Goal: Task Accomplishment & Management: Manage account settings

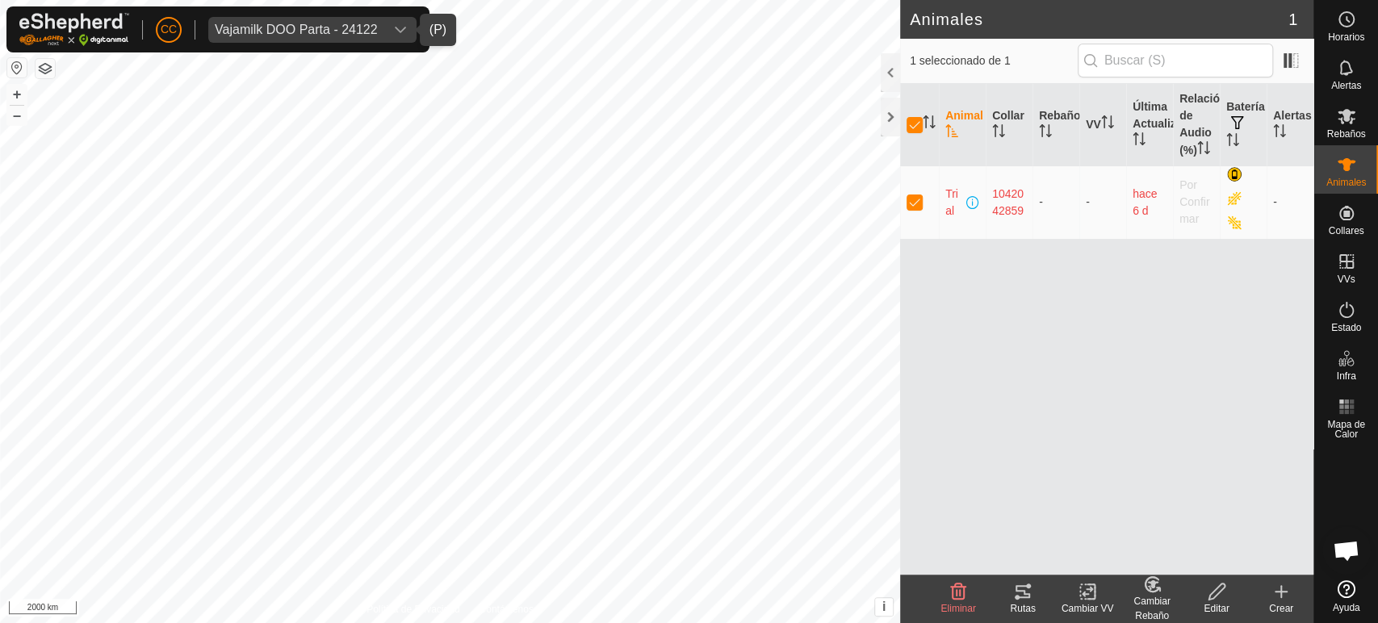
click at [337, 27] on div "Vajamilk DOO Parta - 24122" at bounding box center [296, 29] width 163 height 13
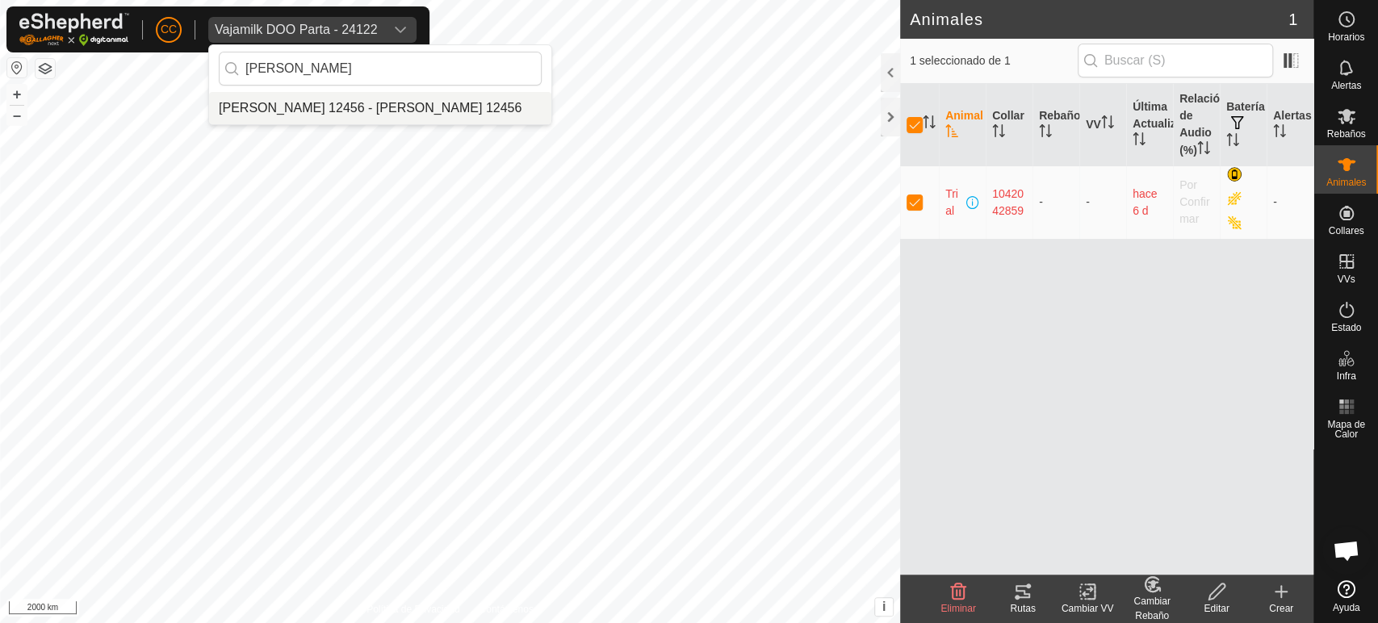
type input "[PERSON_NAME]"
click at [387, 93] on li "[PERSON_NAME] 12456 - [PERSON_NAME] 12456" at bounding box center [380, 108] width 342 height 32
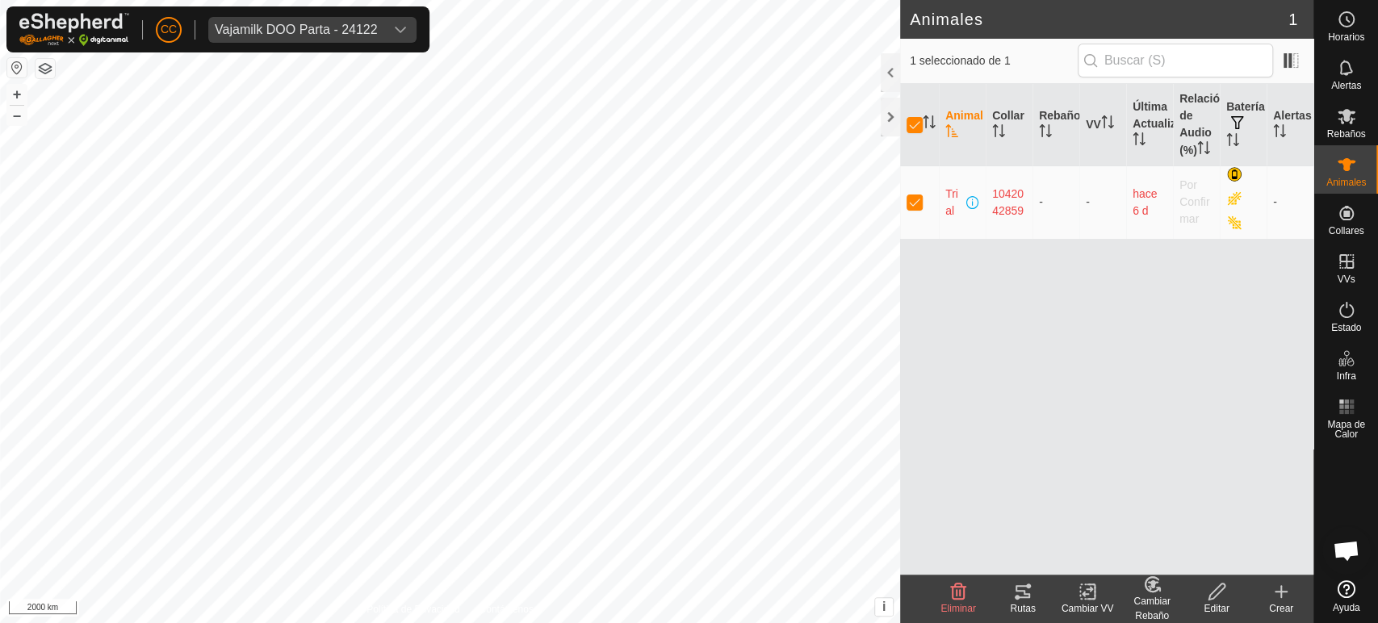
checkbox input "false"
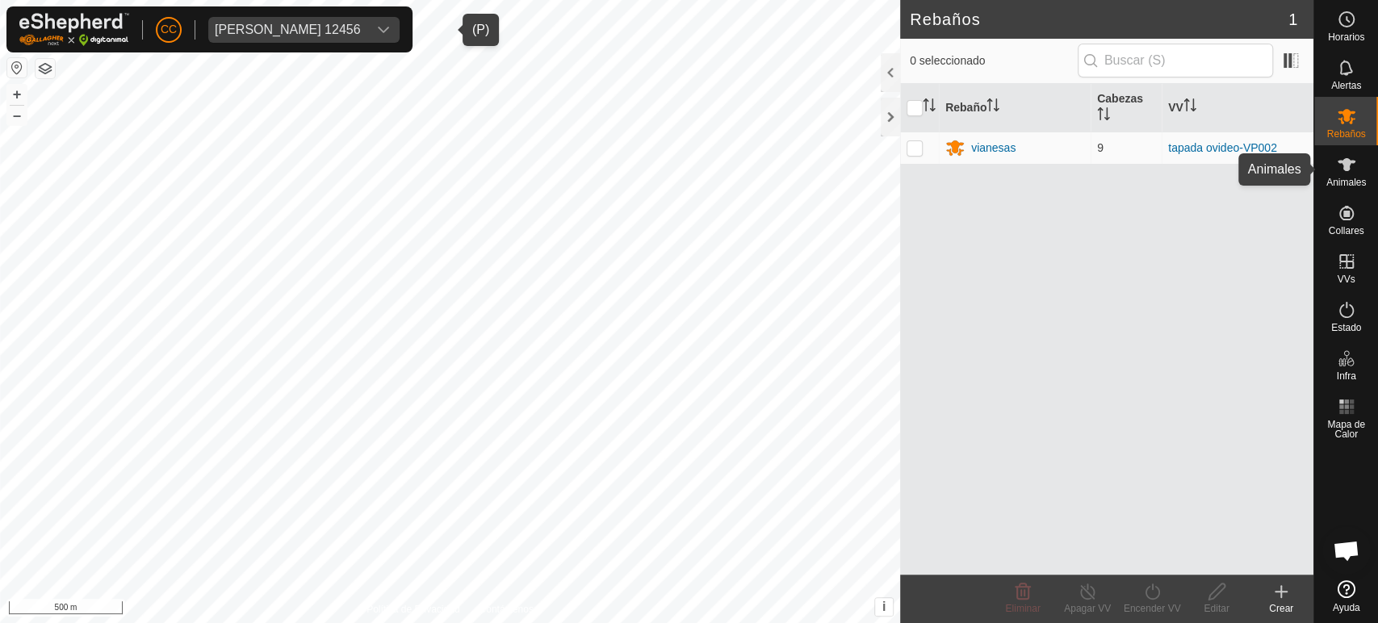
click at [1353, 173] on icon at bounding box center [1346, 164] width 19 height 19
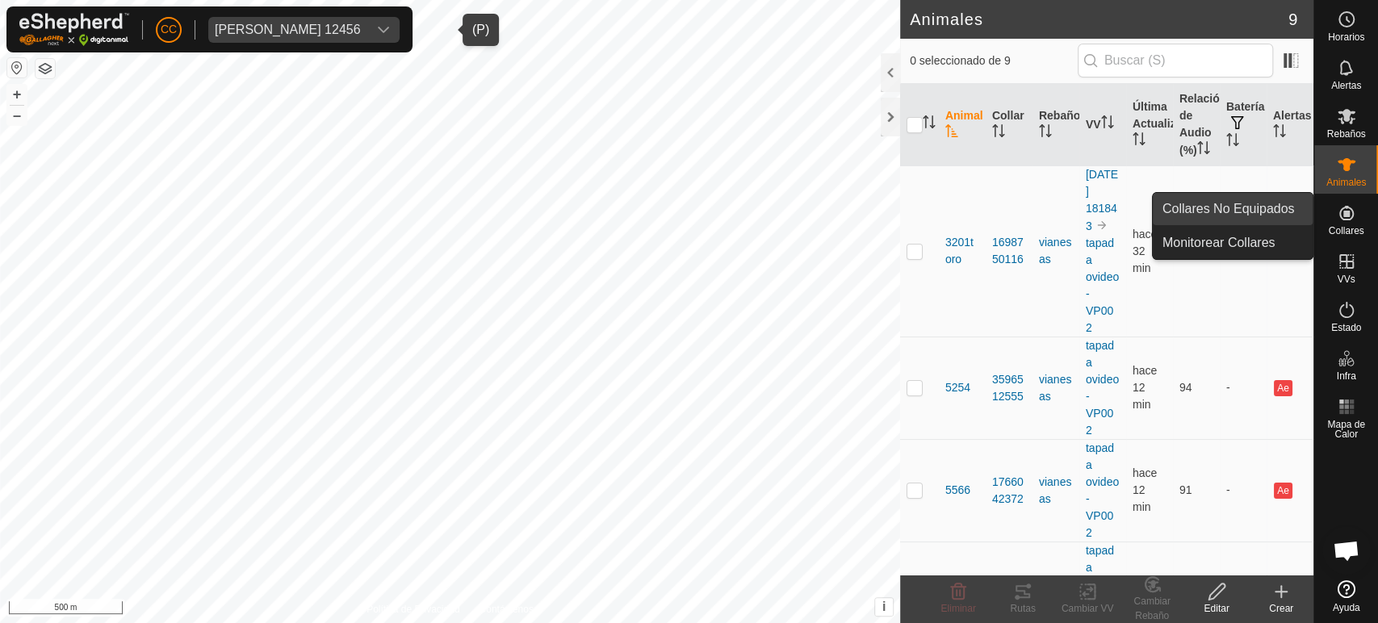
click at [1254, 210] on link "Collares No Equipados" at bounding box center [1233, 209] width 160 height 32
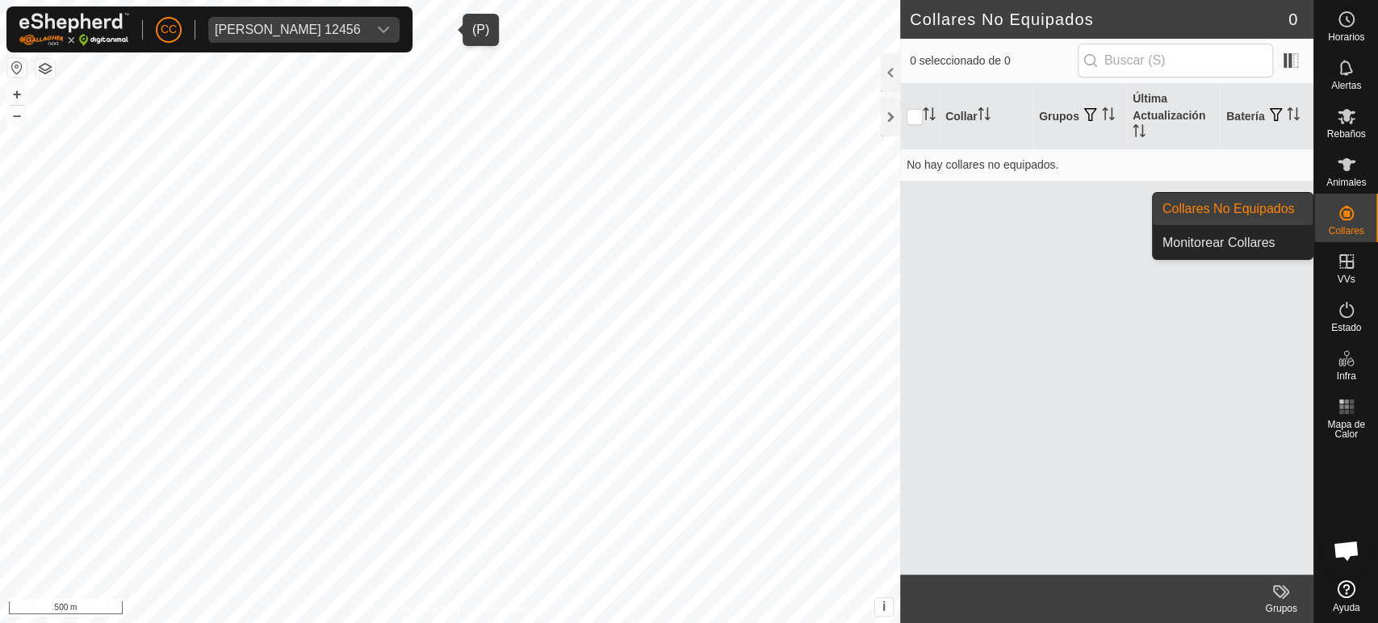
click at [1341, 178] on span "Animales" at bounding box center [1346, 183] width 40 height 10
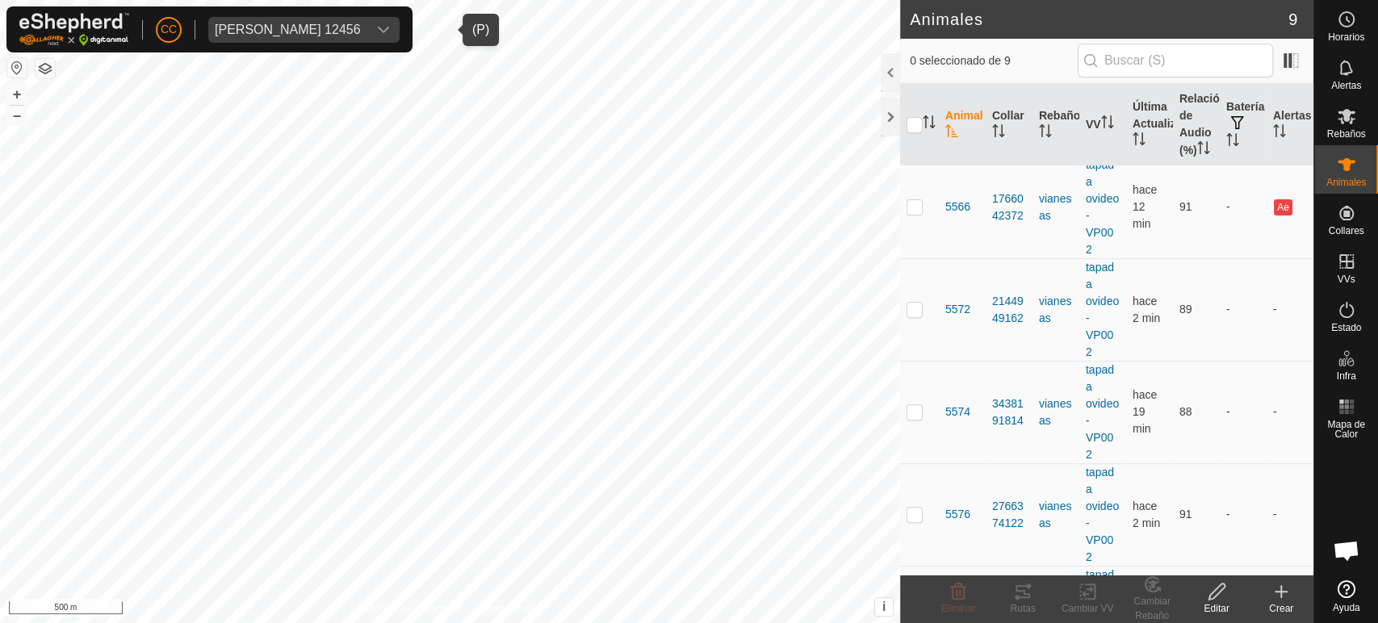
scroll to position [196, 0]
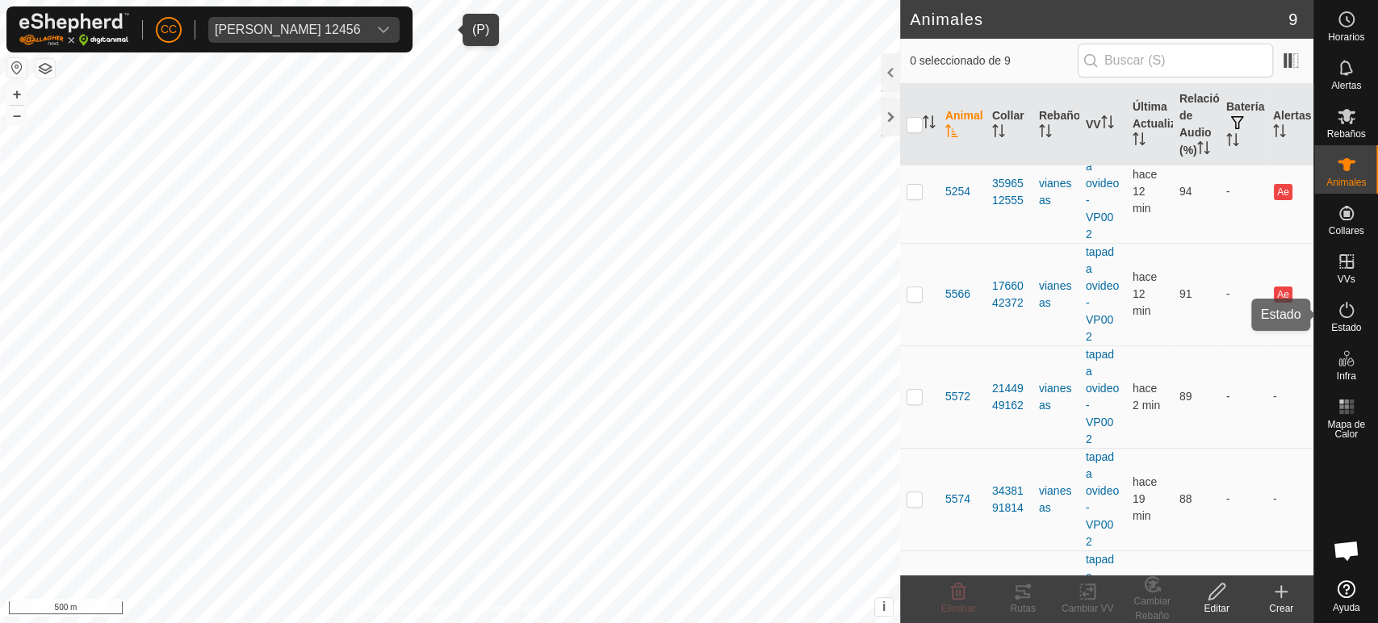
click at [1339, 316] on icon at bounding box center [1346, 309] width 19 height 19
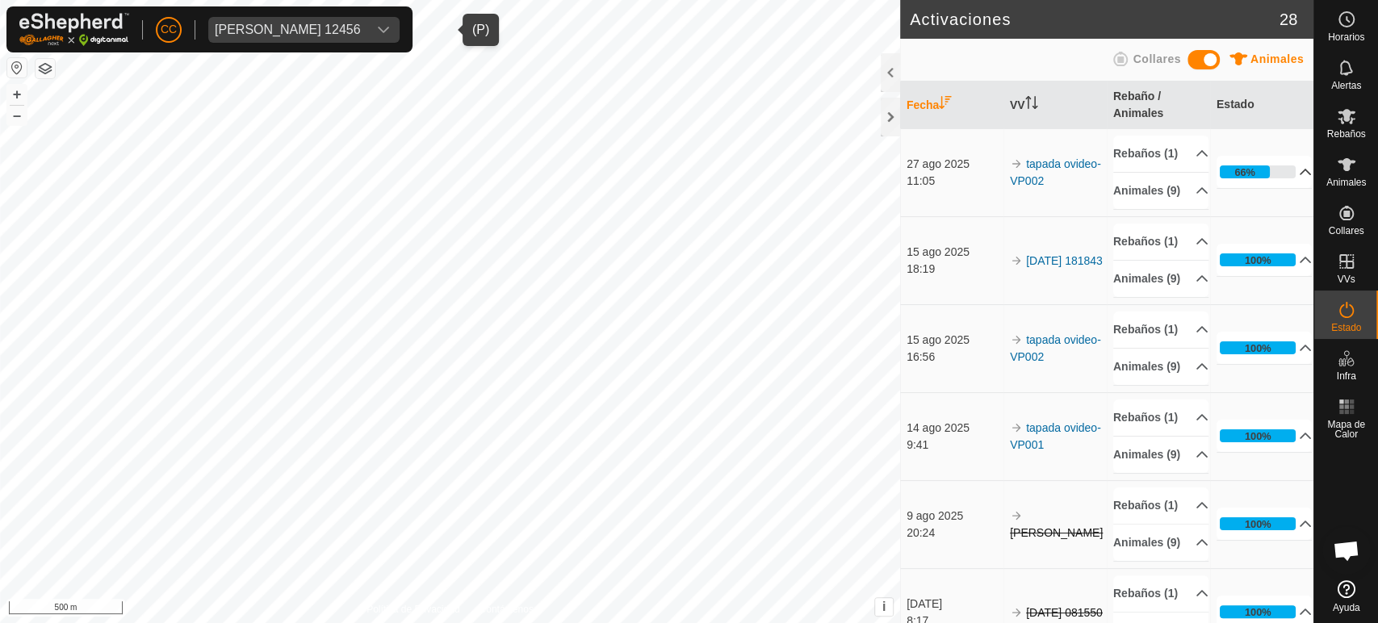
click at [1264, 185] on p-accordion-header "66%" at bounding box center [1264, 172] width 95 height 32
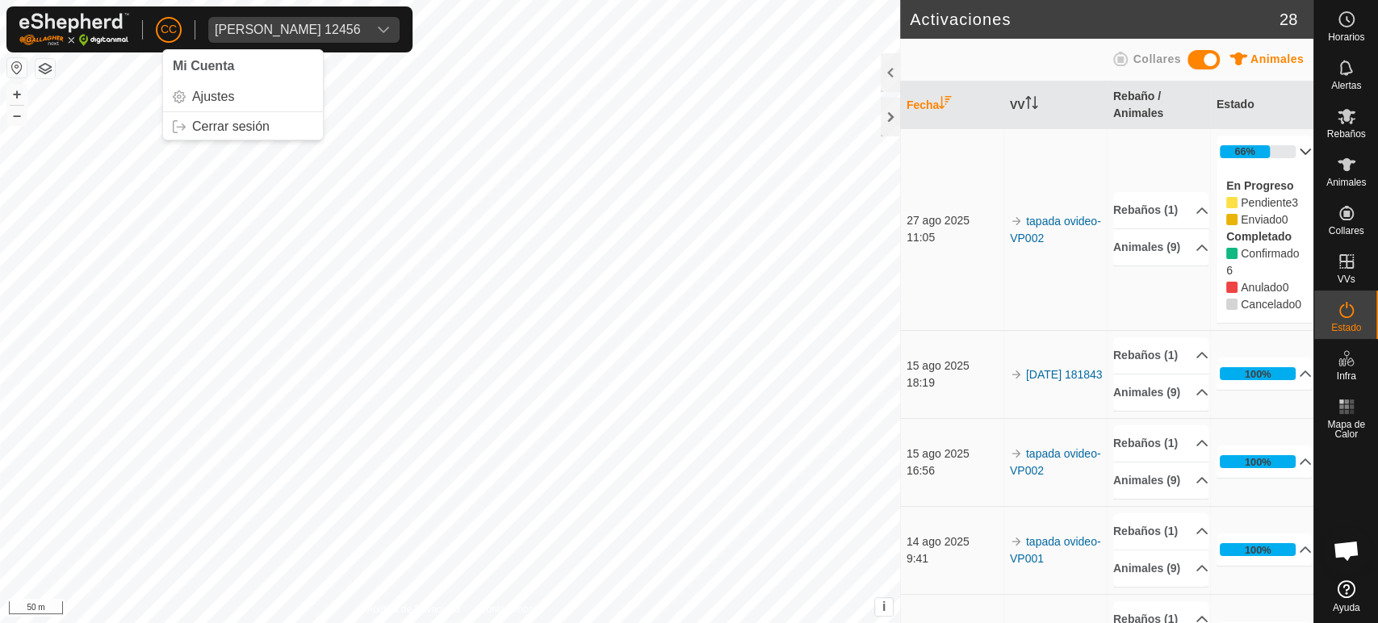
click at [361, 26] on div "[PERSON_NAME] 12456" at bounding box center [288, 29] width 146 height 13
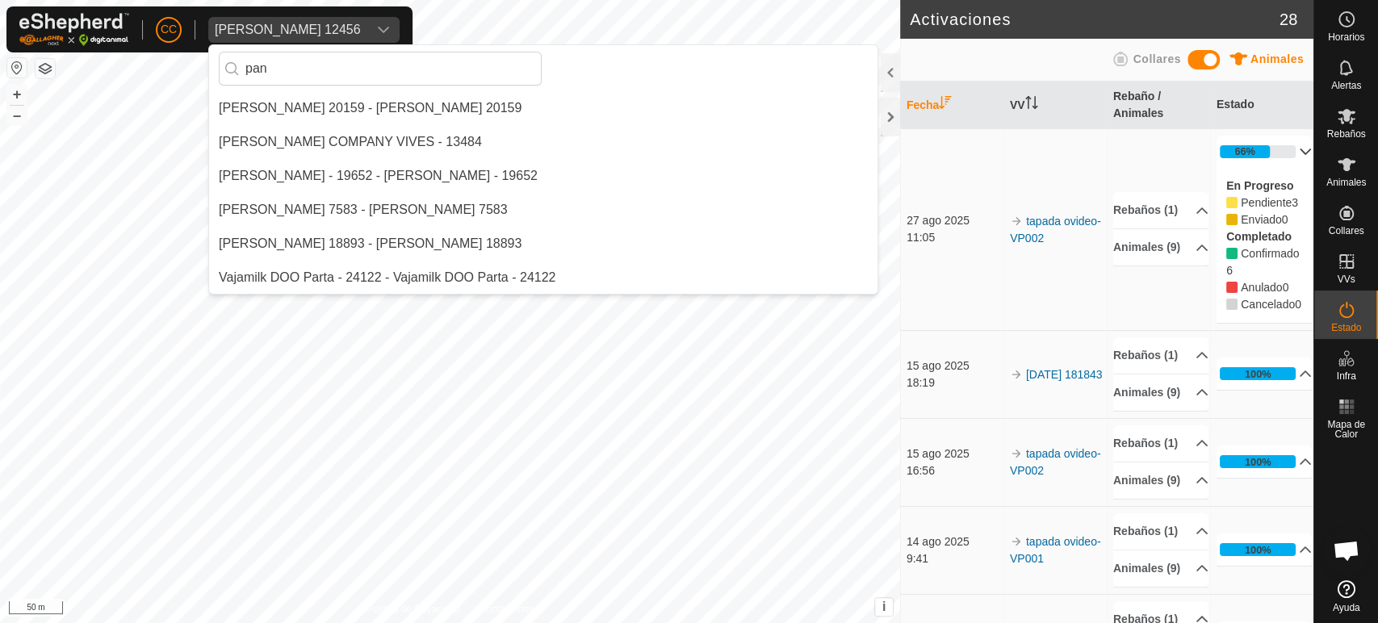
scroll to position [0, 0]
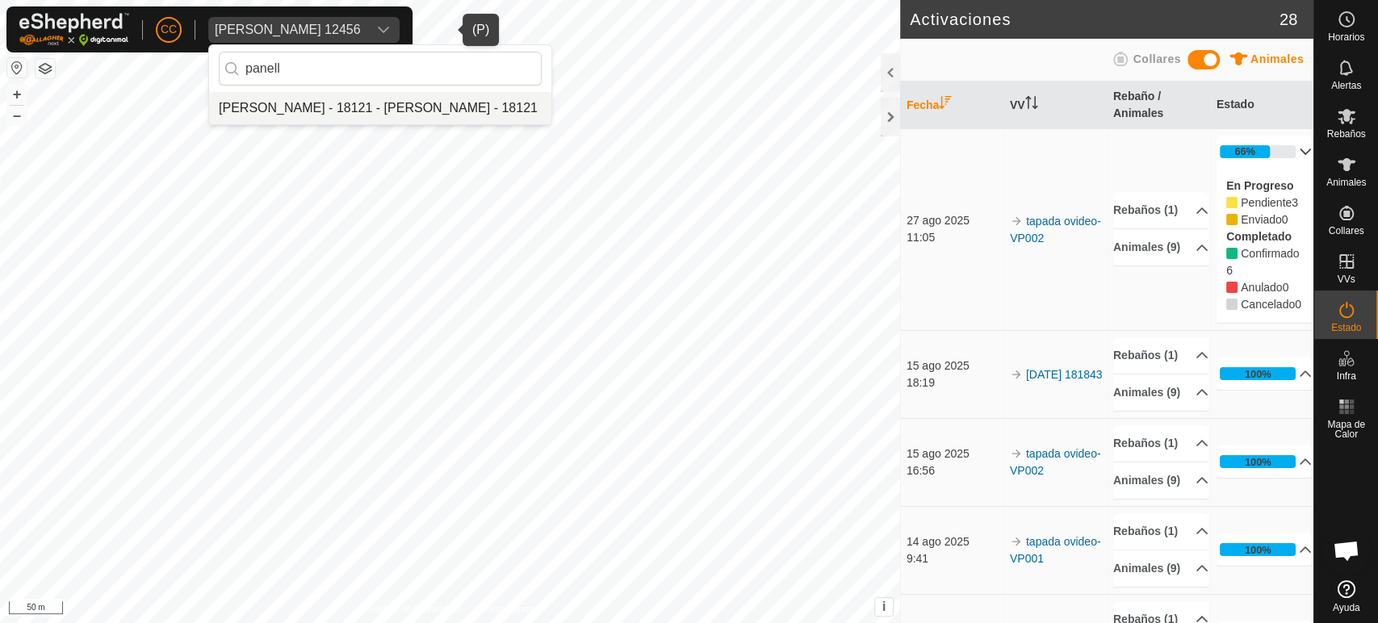
type input "panell"
click at [417, 107] on li "[PERSON_NAME] - 18121 - [PERSON_NAME] - 18121" at bounding box center [380, 108] width 342 height 32
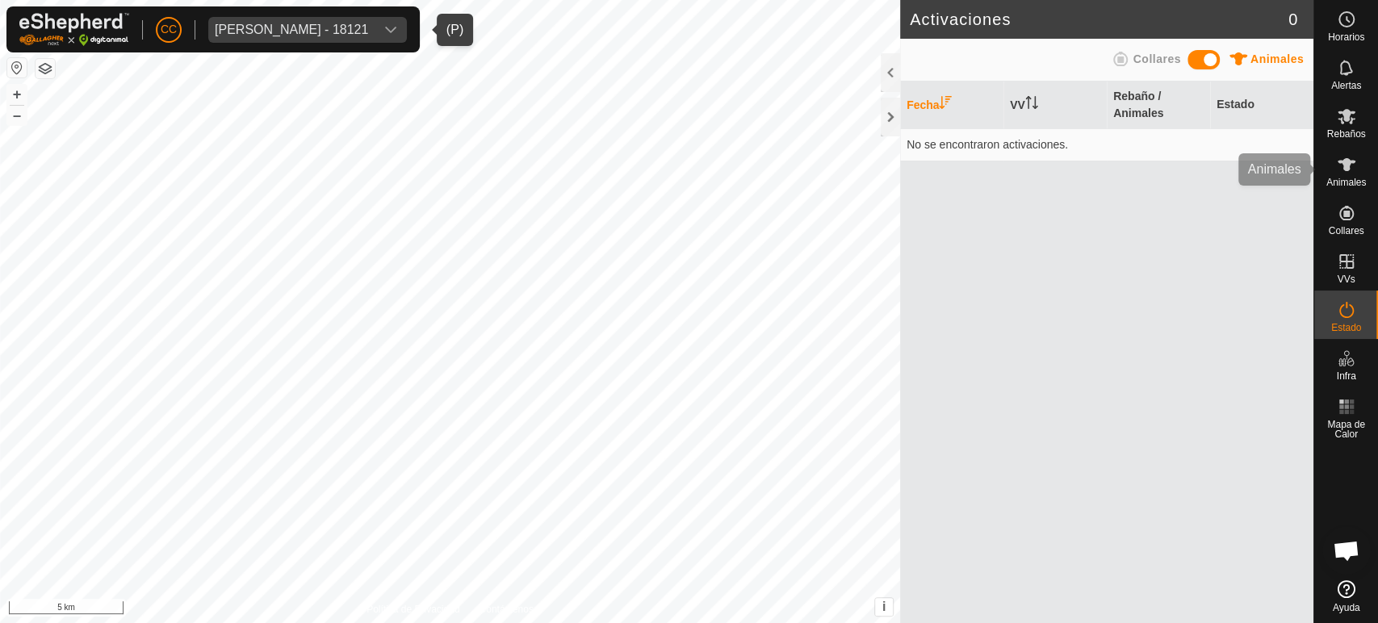
click at [1363, 176] on div "Animales" at bounding box center [1346, 169] width 64 height 48
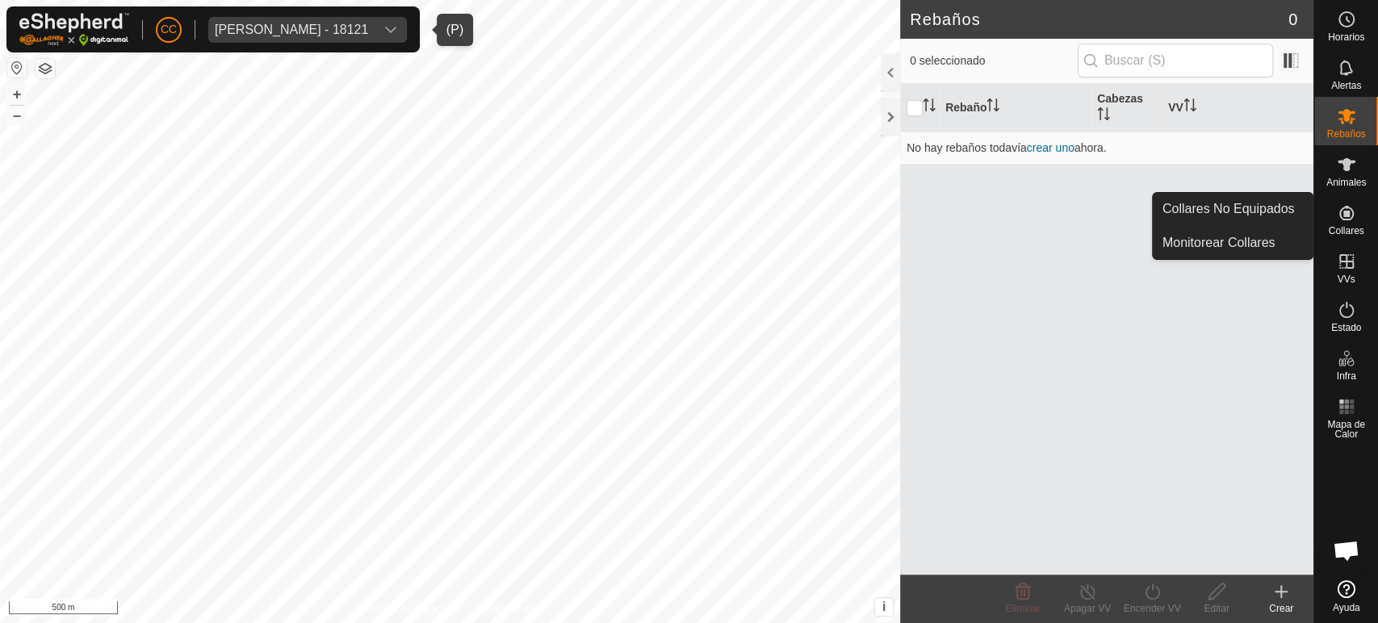
click at [1344, 221] on icon at bounding box center [1346, 212] width 19 height 19
click at [1270, 207] on link "Collares No Equipados" at bounding box center [1233, 209] width 160 height 32
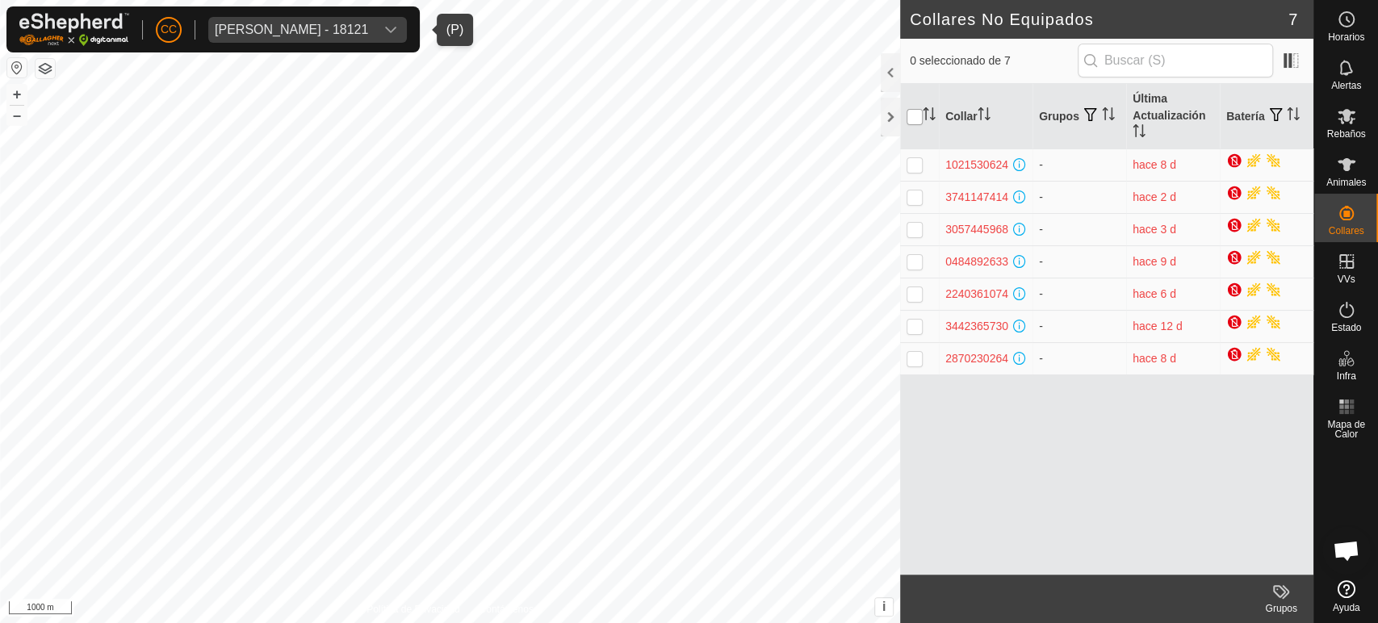
click at [909, 110] on input "checkbox" at bounding box center [915, 117] width 16 height 16
checkbox input "true"
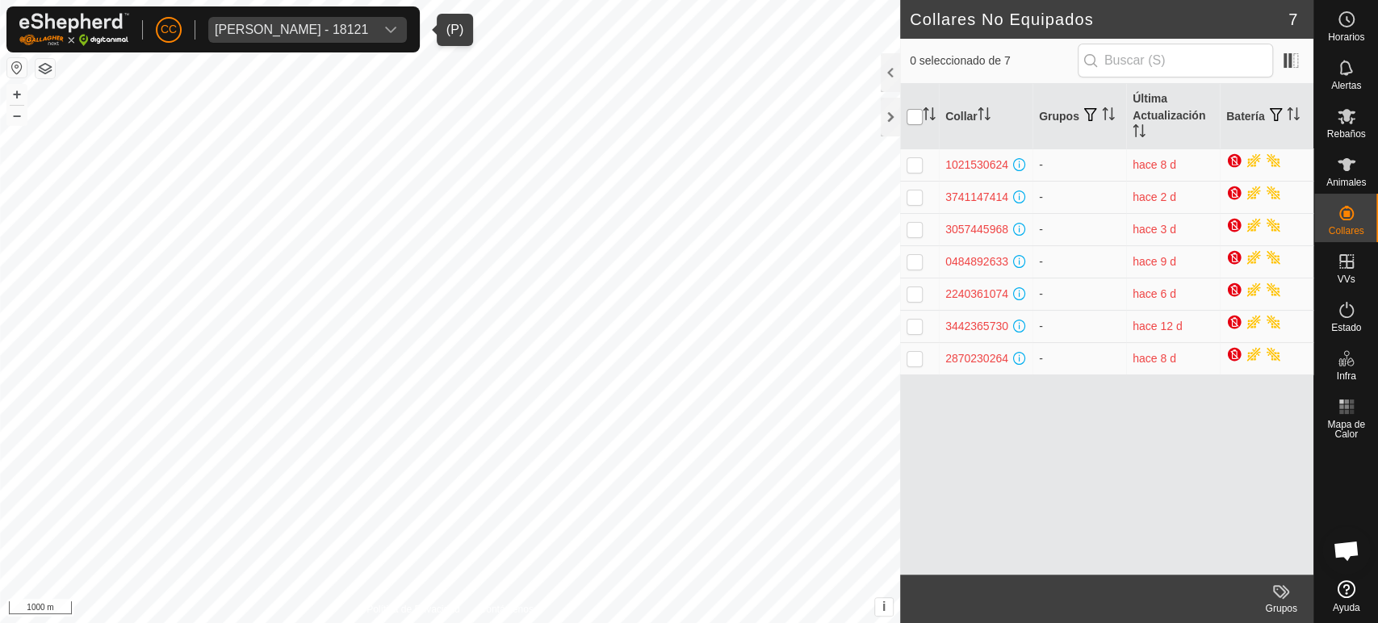
checkbox input "true"
click at [911, 114] on input "checkbox" at bounding box center [915, 117] width 16 height 16
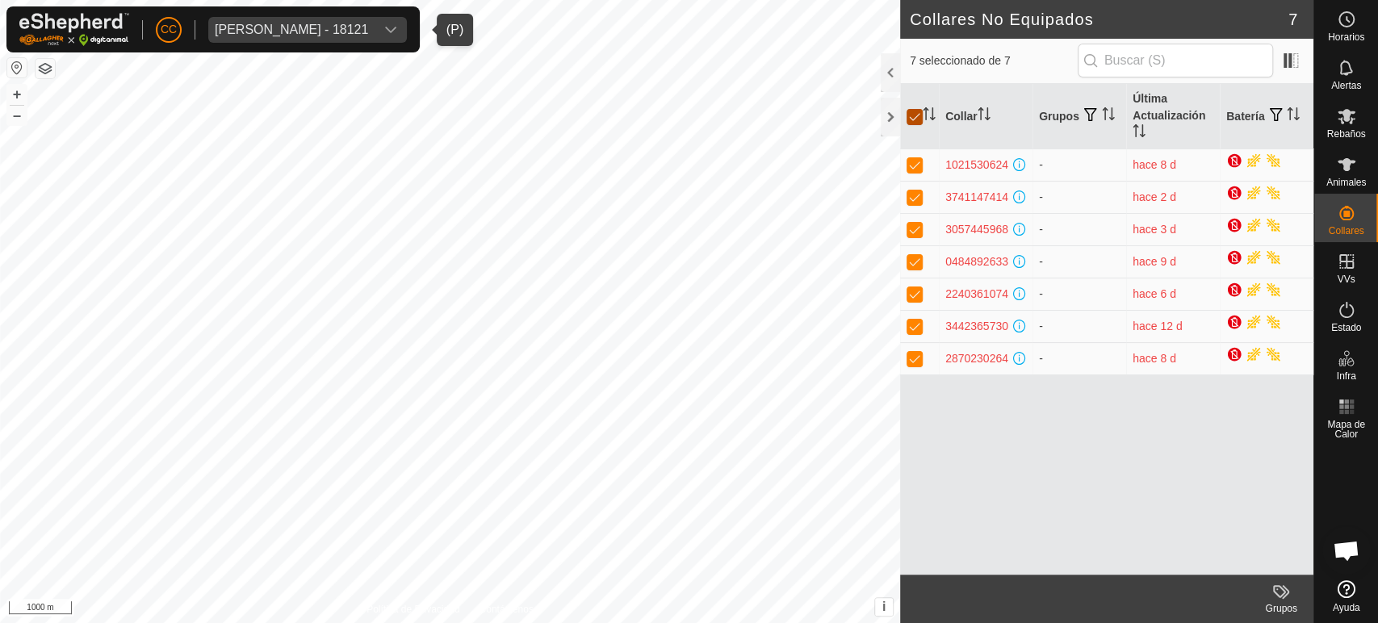
checkbox input "false"
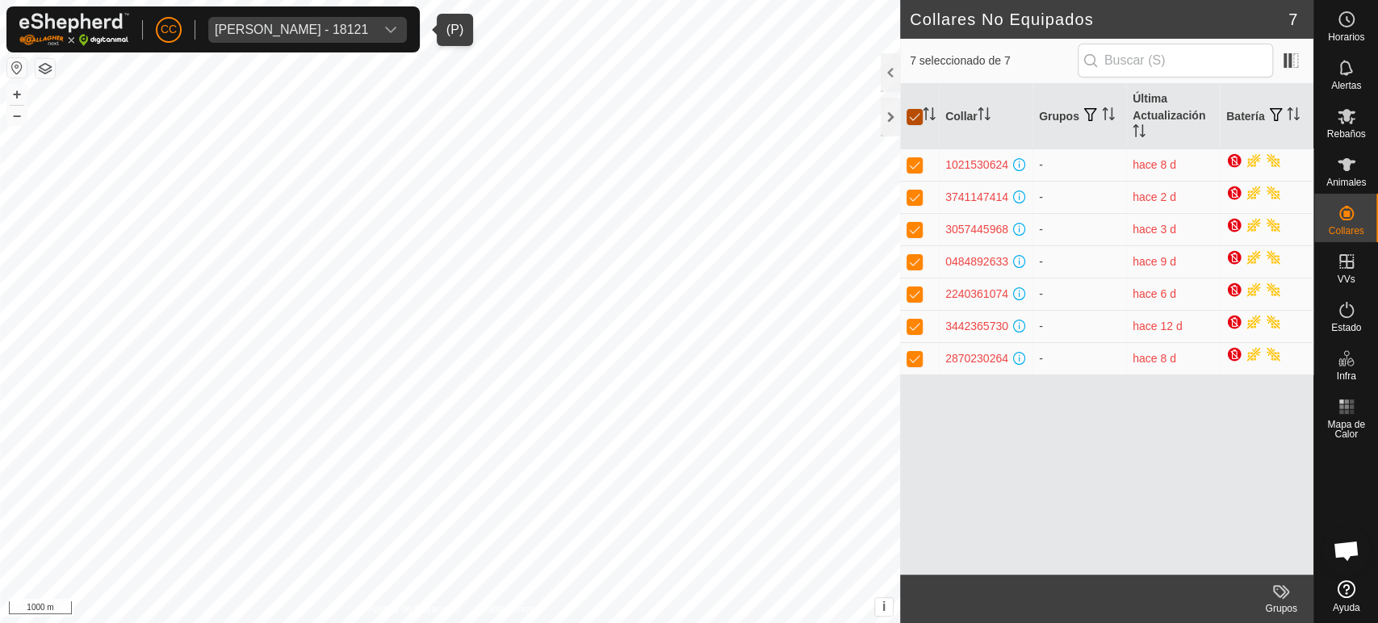
checkbox input "false"
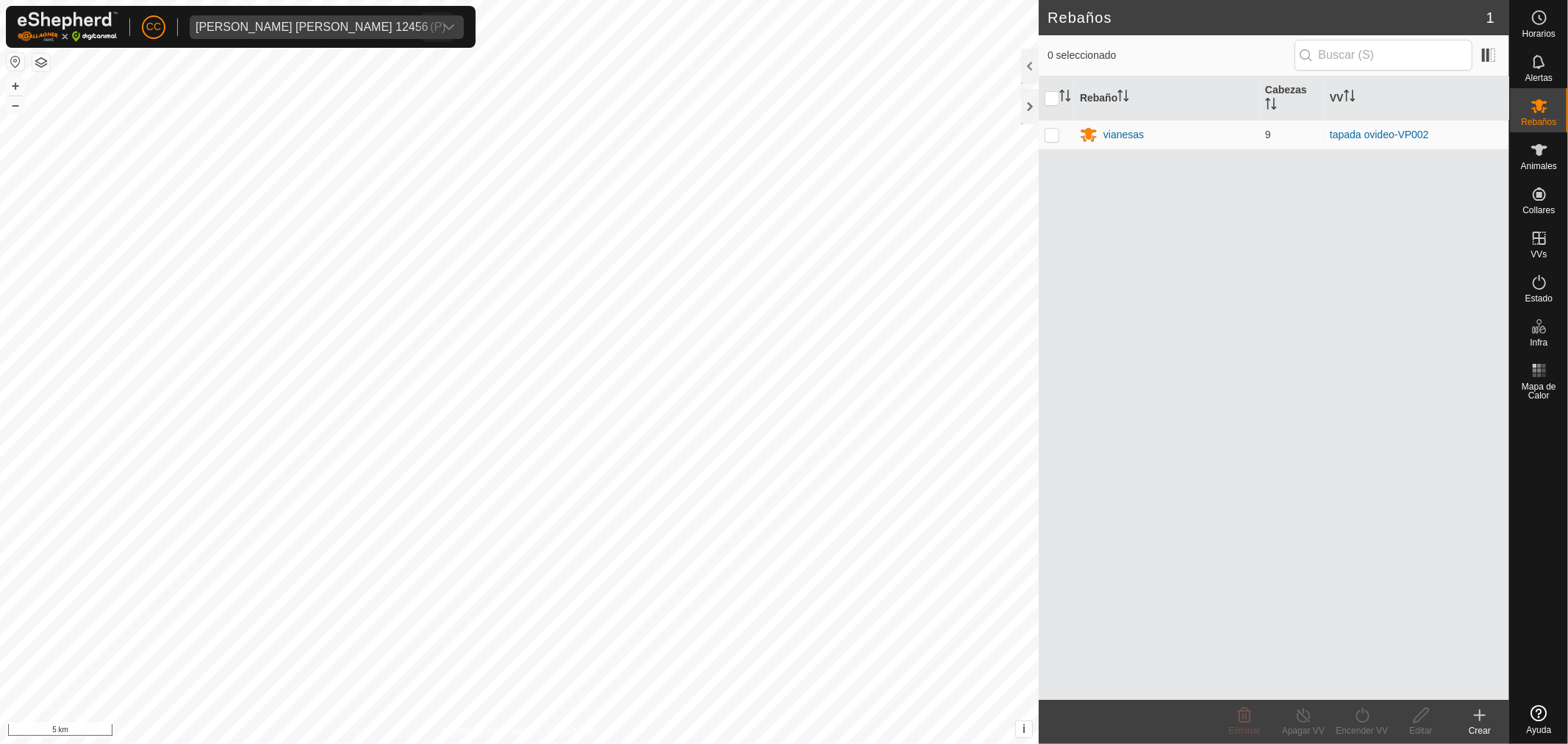
click at [299, 15] on span "[PERSON_NAME] 12456" at bounding box center [311, 27] width 245 height 24
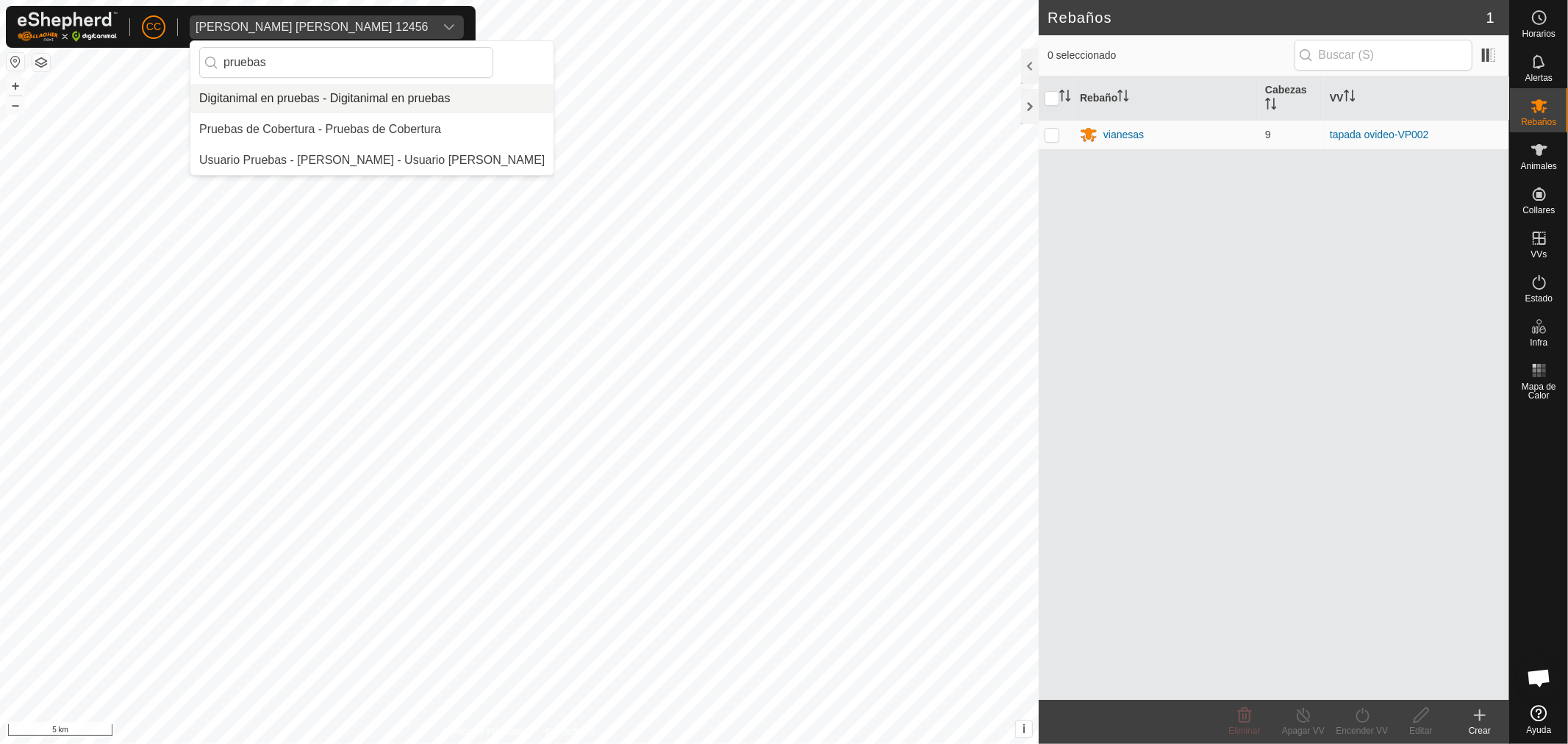
type input "pruebas"
click at [307, 97] on li "Digitanimal en pruebas - Digitanimal en pruebas" at bounding box center [372, 98] width 363 height 29
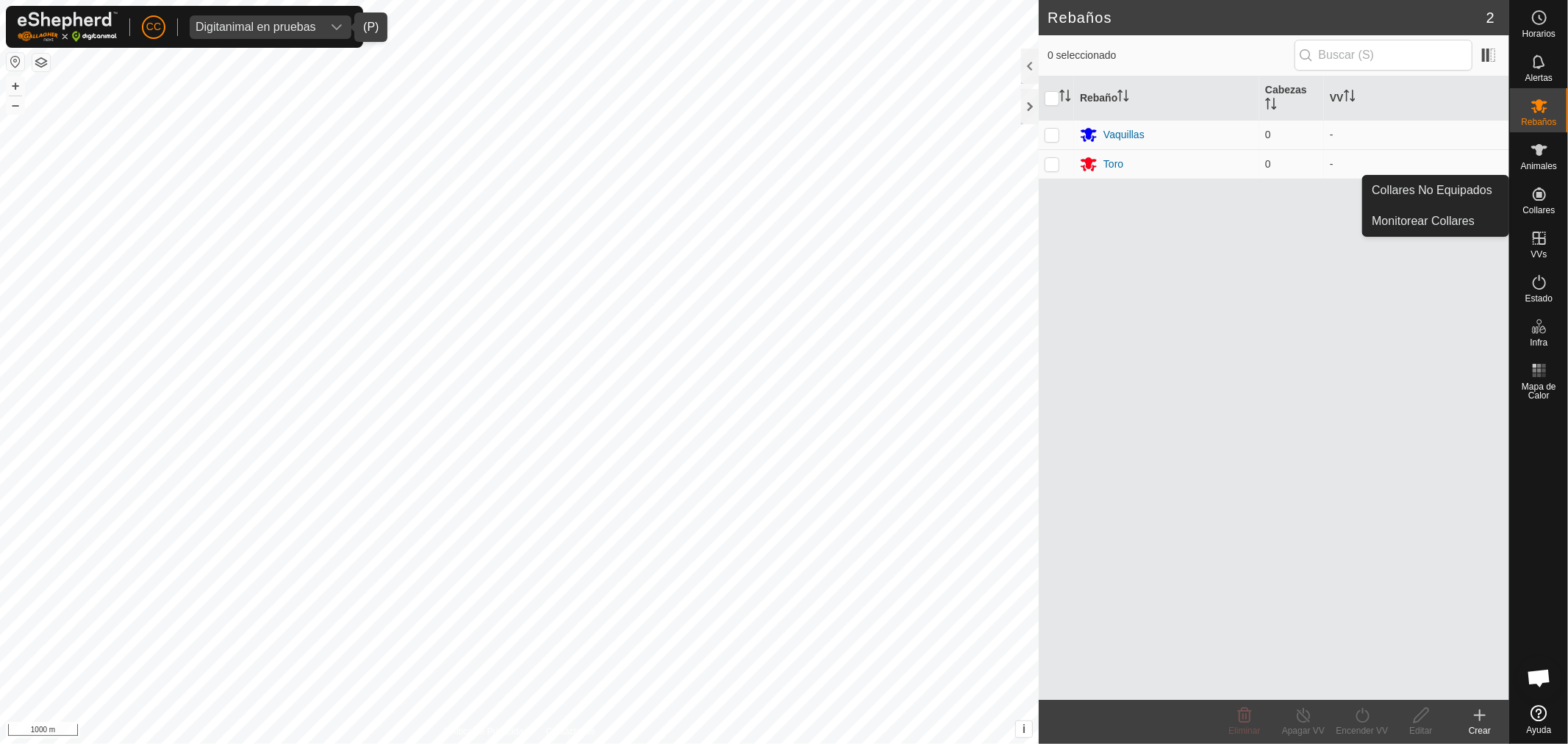
drag, startPoint x: 1558, startPoint y: 177, endPoint x: 1542, endPoint y: 200, distance: 28.0
click at [1542, 200] on icon at bounding box center [1539, 193] width 17 height 17
click at [1464, 177] on link "Collares No Equipados" at bounding box center [1436, 190] width 146 height 29
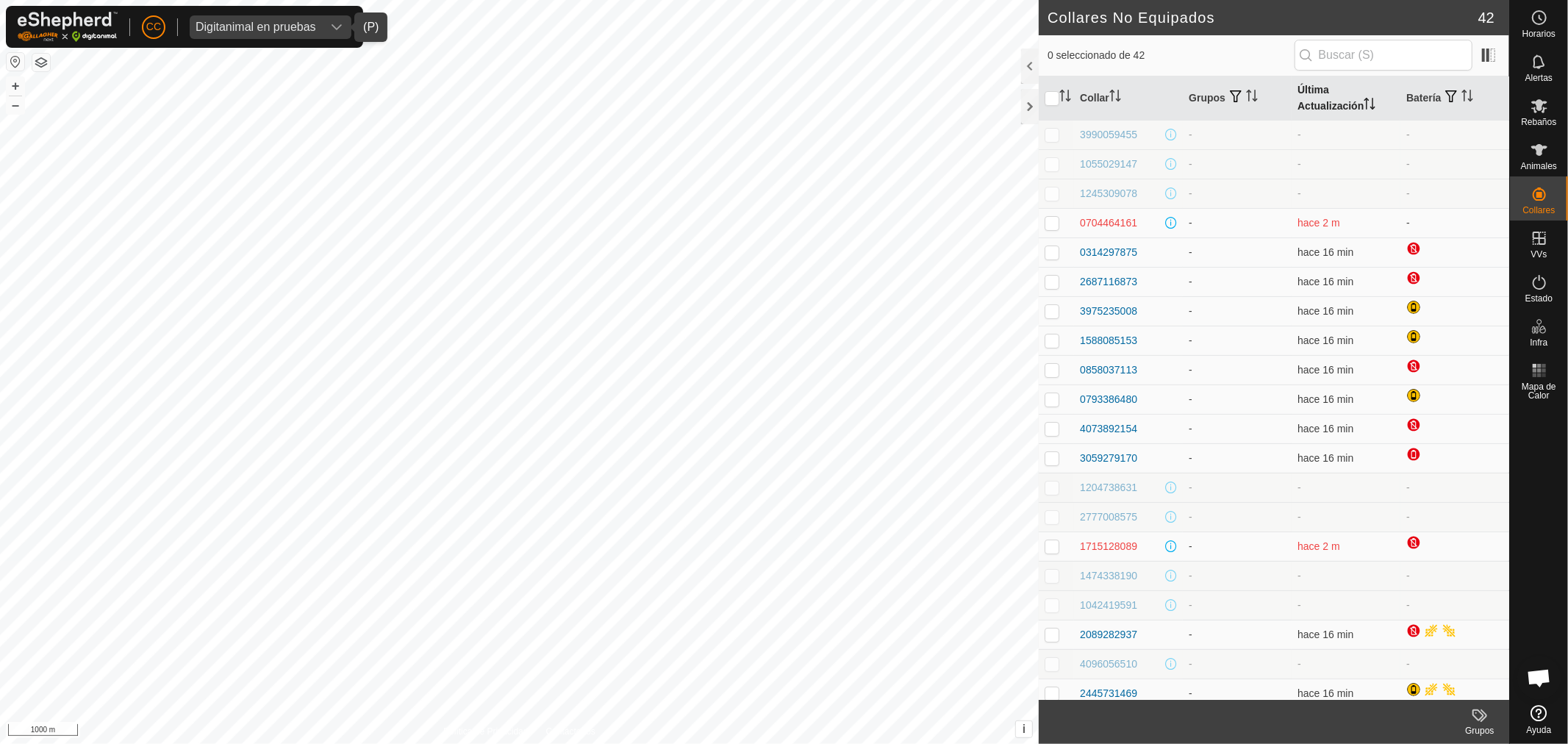
click at [1324, 86] on th "Última Actualización" at bounding box center [1345, 98] width 108 height 44
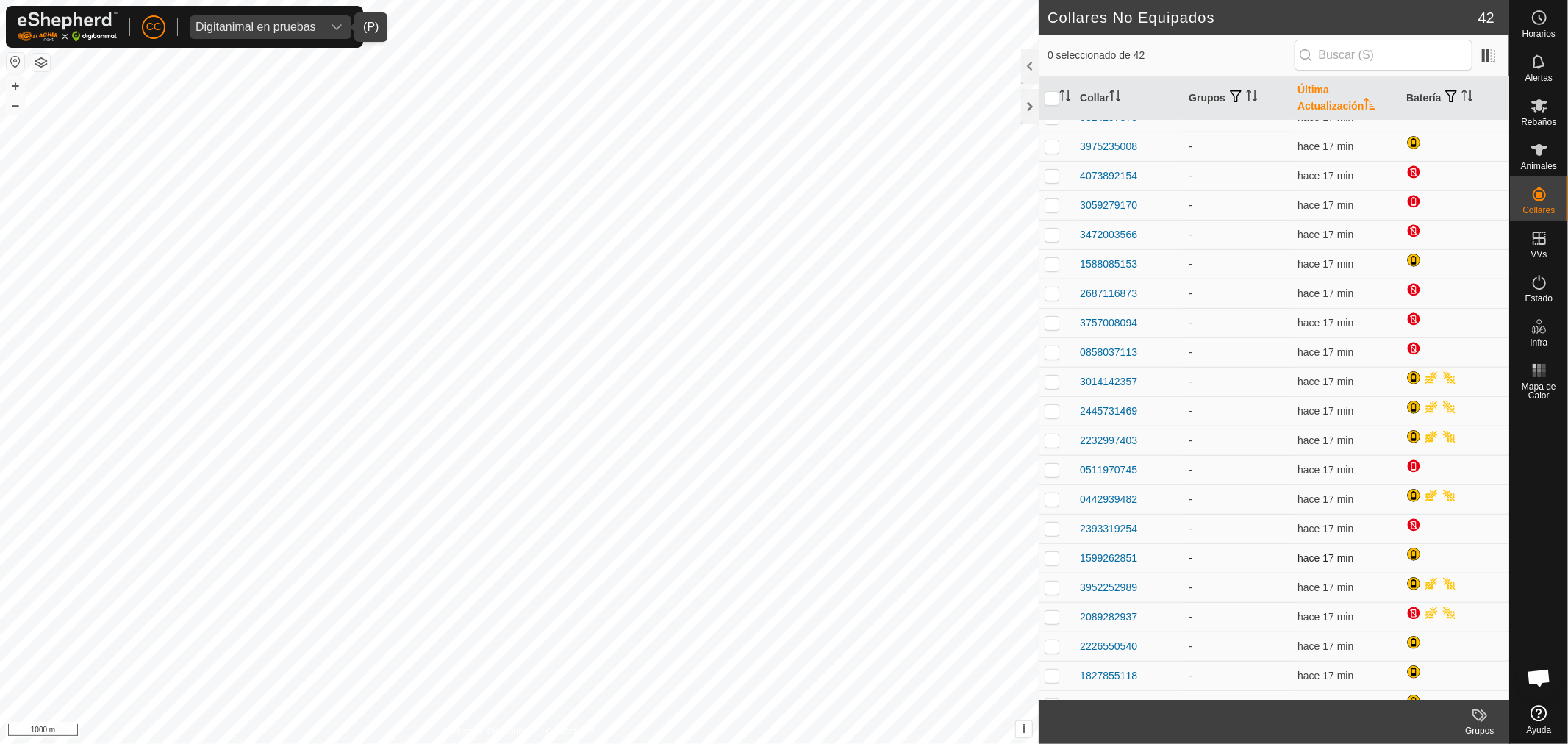
scroll to position [656, 0]
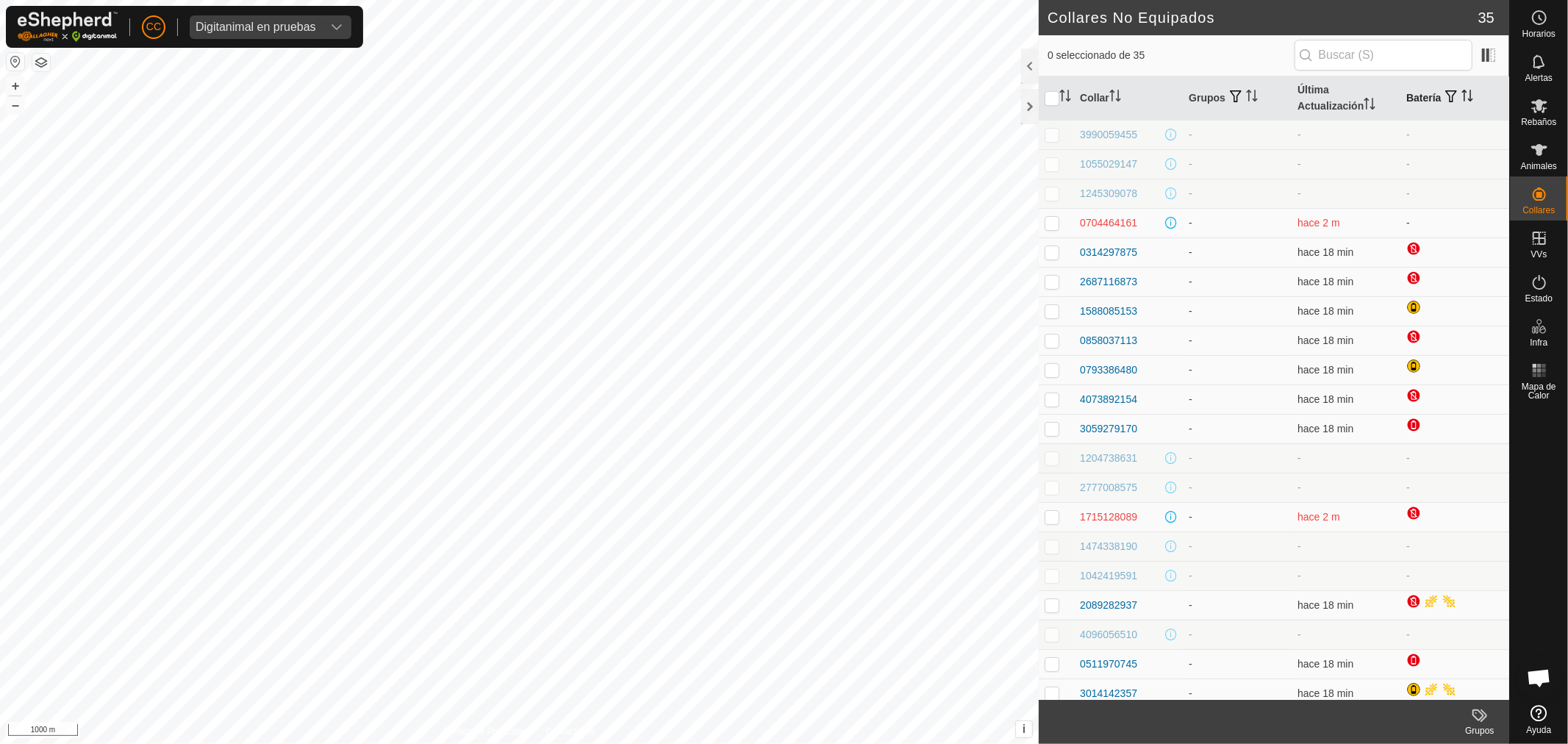
click at [1408, 92] on th "Batería" at bounding box center [1454, 98] width 108 height 44
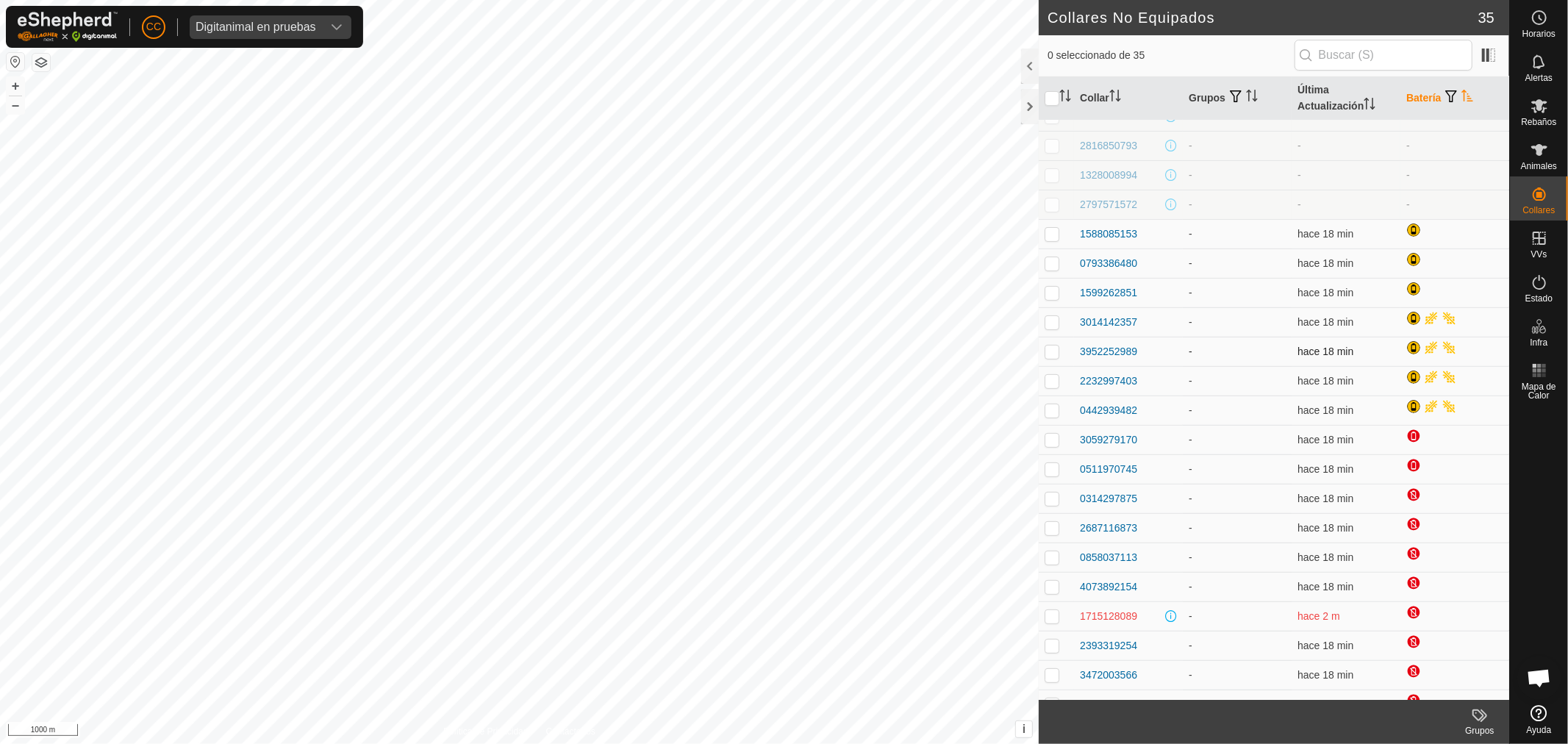
scroll to position [450, 0]
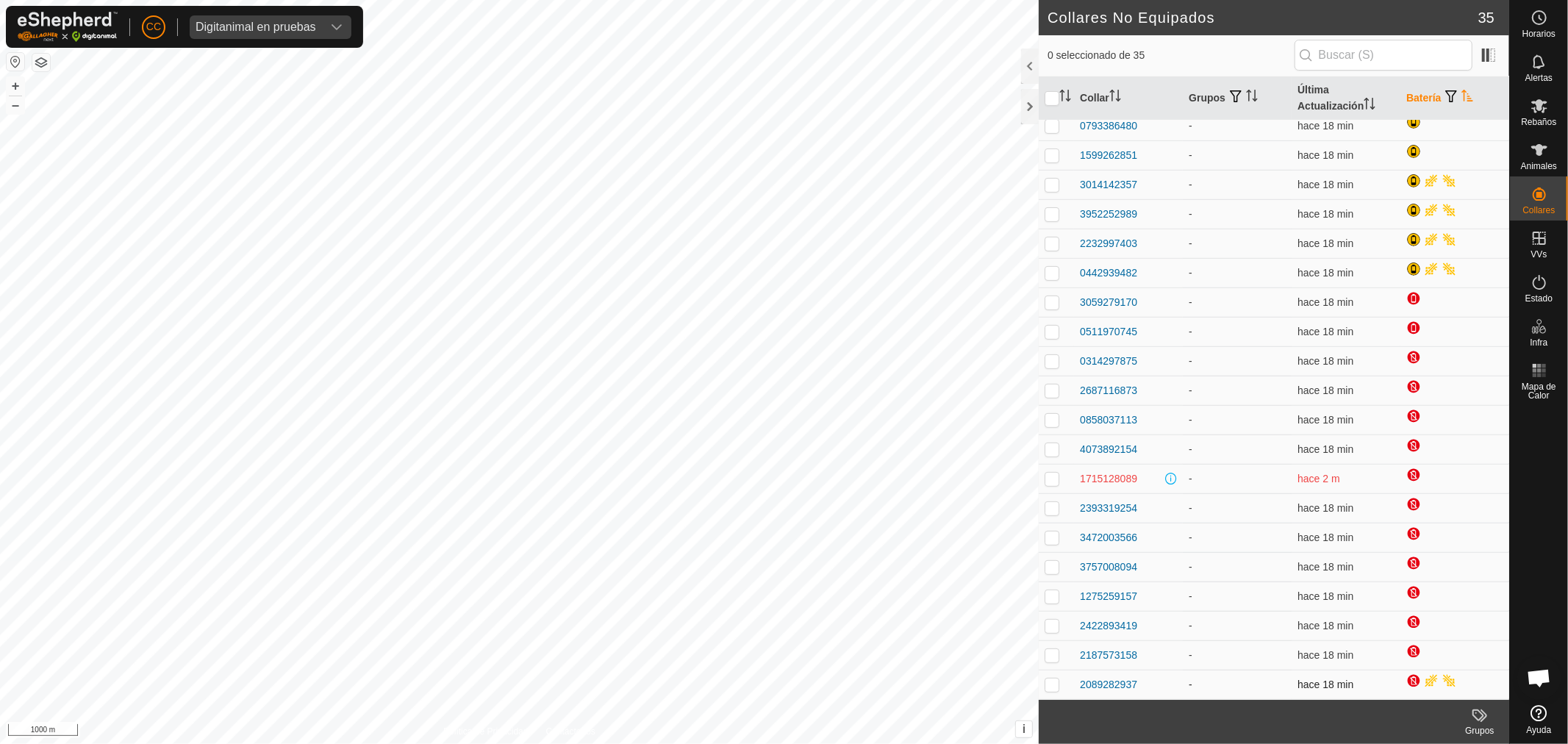
click at [1054, 678] on p-checkbox at bounding box center [1052, 684] width 15 height 12
checkbox input "true"
drag, startPoint x: 1047, startPoint y: 649, endPoint x: 1046, endPoint y: 639, distance: 10.0
click at [1047, 648] on td at bounding box center [1056, 655] width 36 height 29
checkbox input "true"
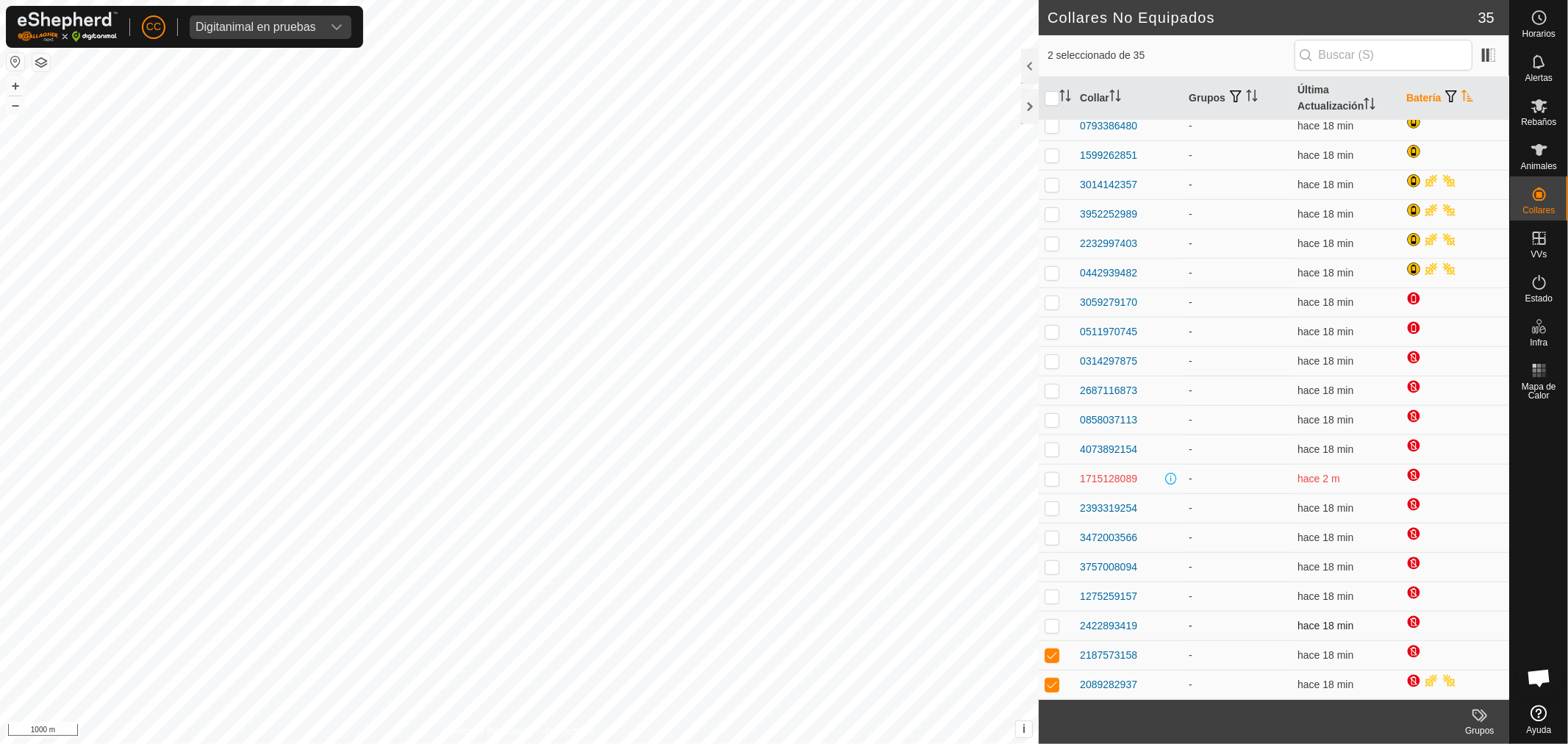
click at [1046, 625] on p-checkbox at bounding box center [1052, 626] width 15 height 12
checkbox input "true"
click at [1050, 647] on td at bounding box center [1056, 655] width 36 height 29
checkbox input "false"
click at [1050, 632] on td at bounding box center [1056, 626] width 36 height 29
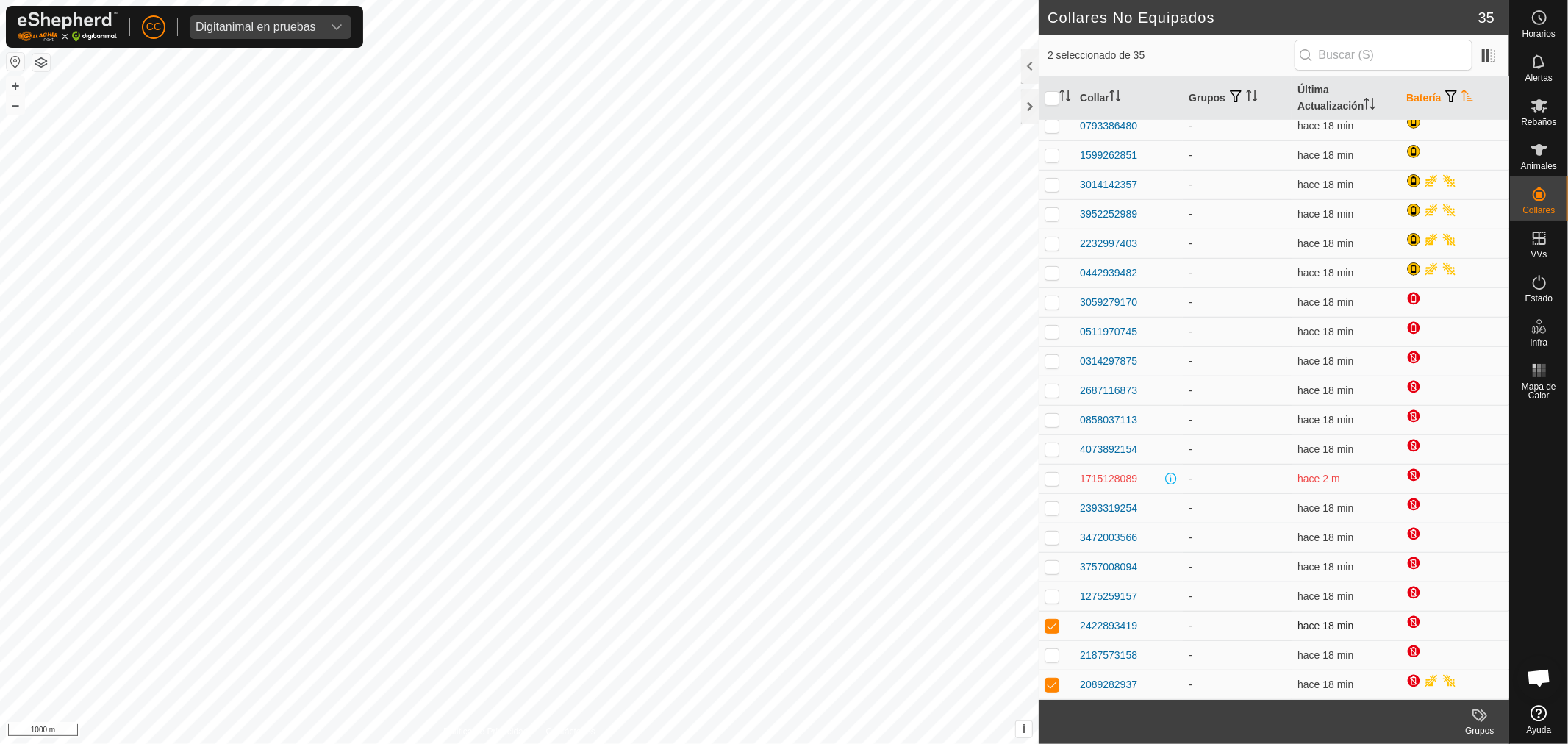
checkbox input "false"
click at [1059, 697] on td at bounding box center [1056, 684] width 36 height 29
checkbox input "false"
